Goal: Information Seeking & Learning: Learn about a topic

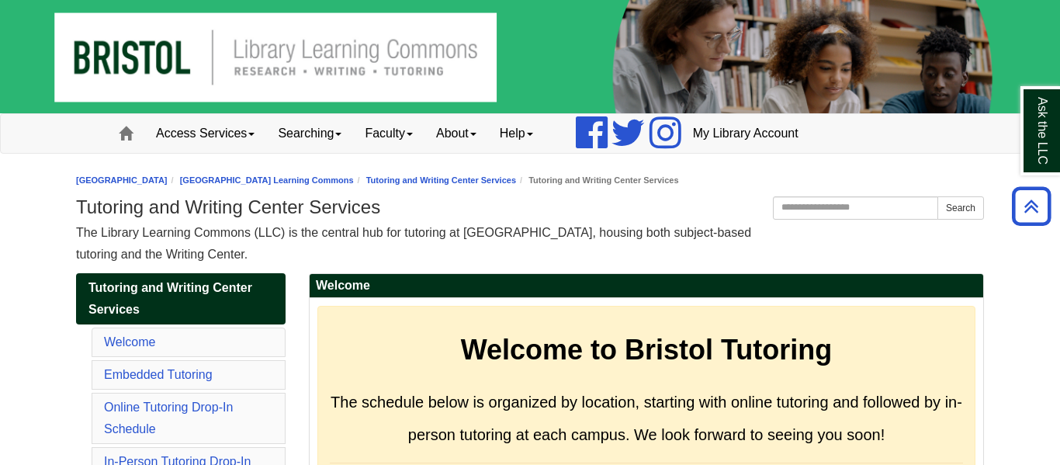
scroll to position [8098, 0]
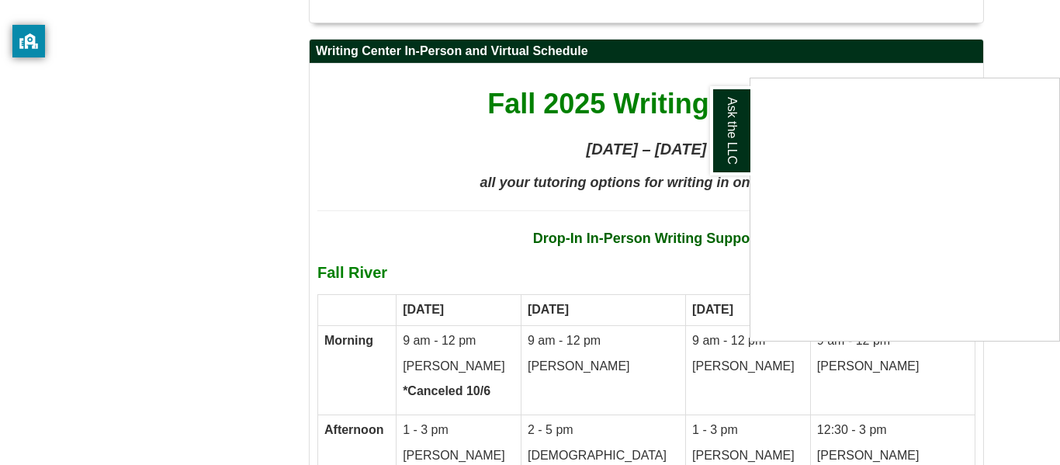
click at [452, 214] on div "Ask the LLC" at bounding box center [530, 232] width 1060 height 465
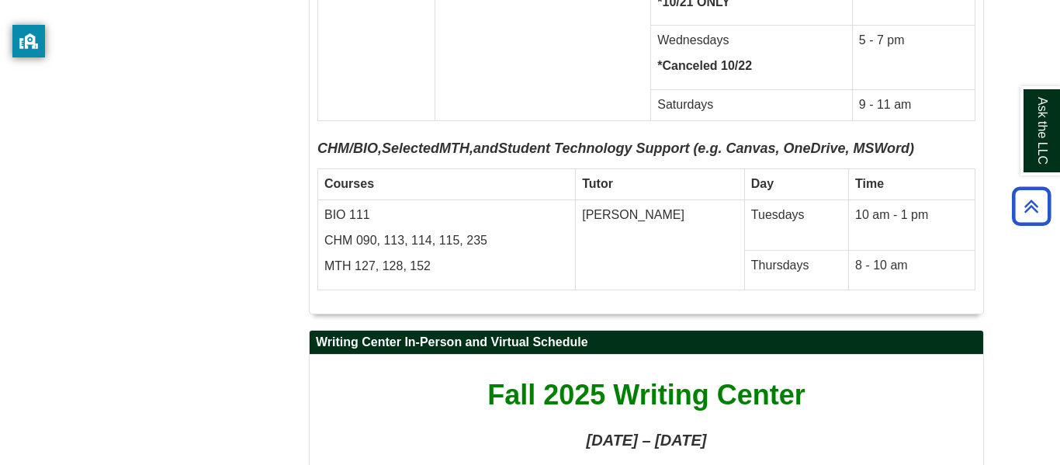
scroll to position [7779, 0]
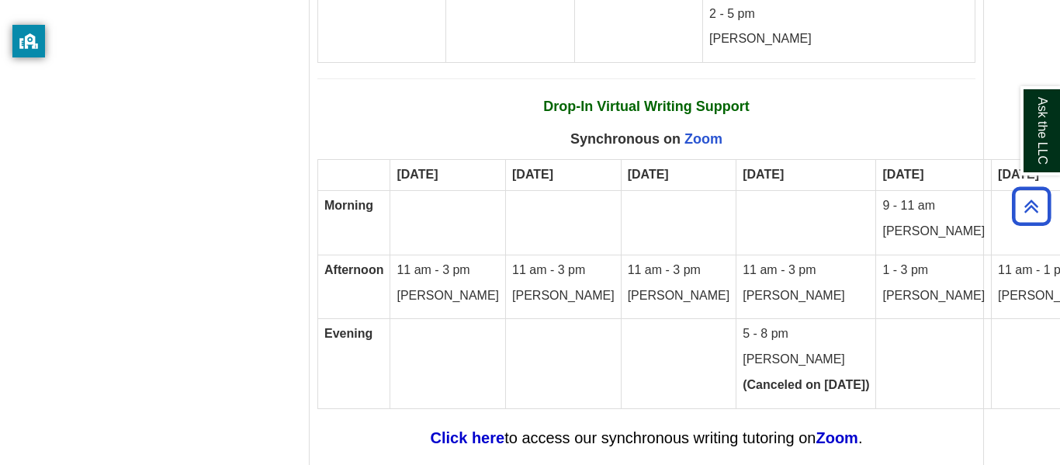
scroll to position [9259, 0]
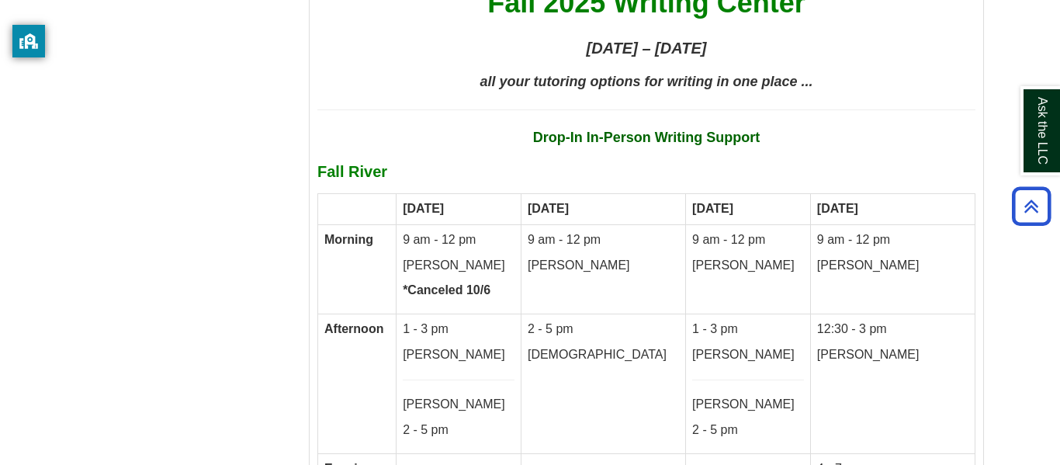
scroll to position [8233, 0]
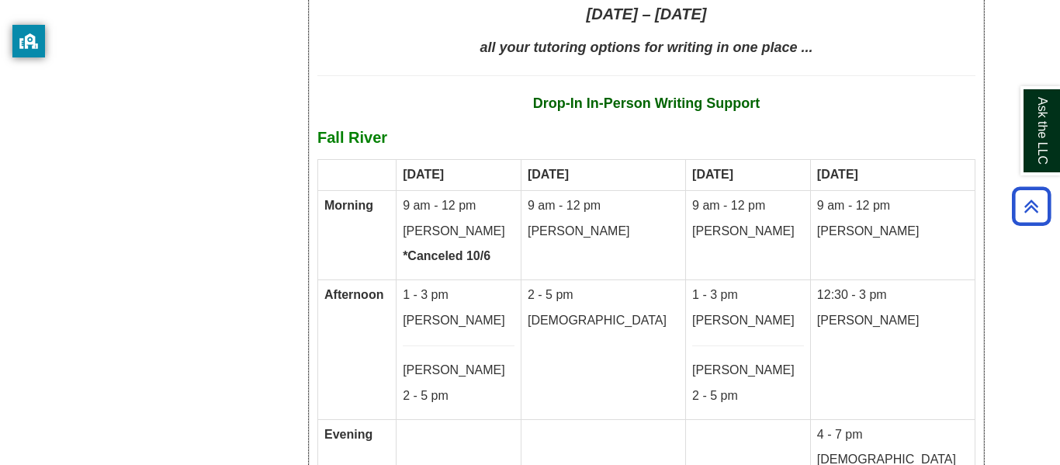
click at [349, 129] on b "Fall River" at bounding box center [352, 137] width 70 height 17
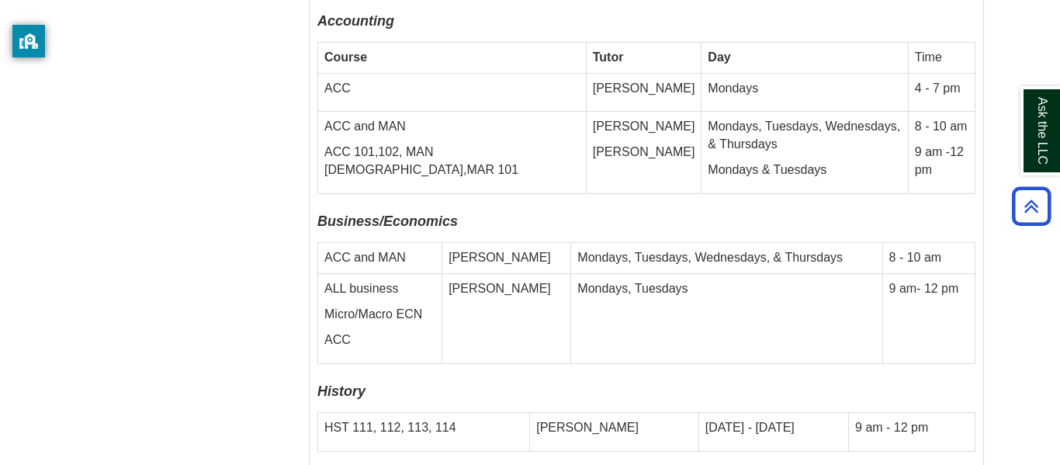
scroll to position [6166, 0]
